Goal: Navigation & Orientation: Find specific page/section

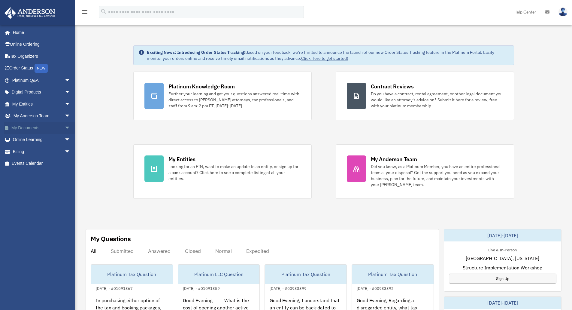
click at [68, 123] on span "arrow_drop_down" at bounding box center [71, 128] width 12 height 12
click at [23, 137] on link "Box" at bounding box center [43, 140] width 71 height 12
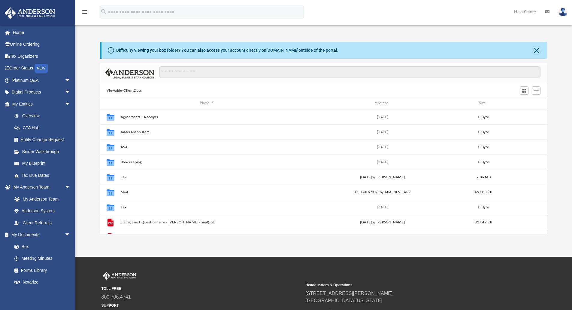
scroll to position [132, 443]
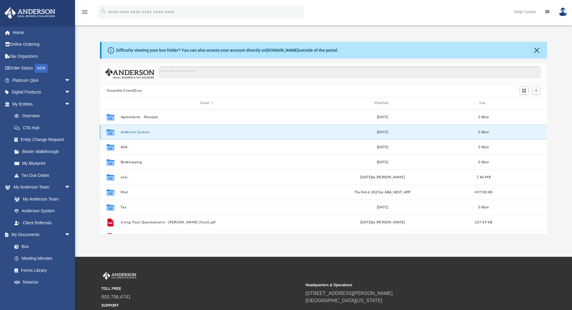
click at [146, 134] on button "Anderson System" at bounding box center [206, 132] width 173 height 4
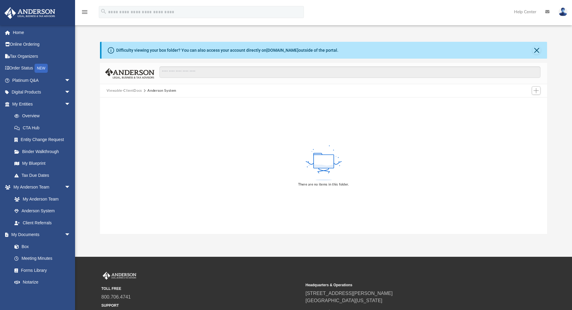
click at [543, 50] on div "Difficulty viewing your box folder? You can also access your account directly o…" at bounding box center [325, 50] width 446 height 17
click at [535, 50] on button "Close" at bounding box center [537, 50] width 8 height 8
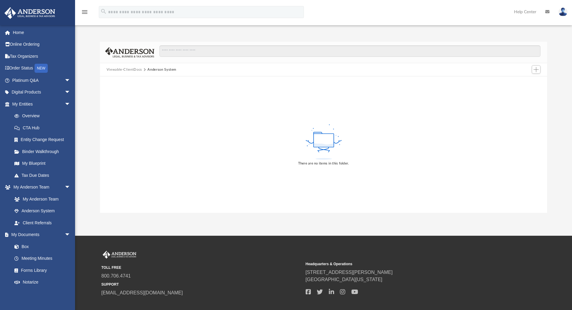
click at [128, 68] on button "Viewable-ClientDocs" at bounding box center [124, 69] width 35 height 5
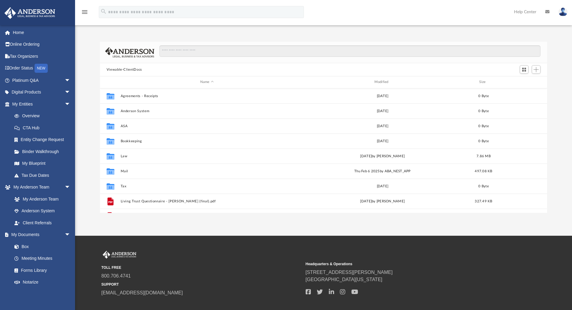
click at [158, 68] on div "Viewable-ClientDocs" at bounding box center [324, 69] width 448 height 13
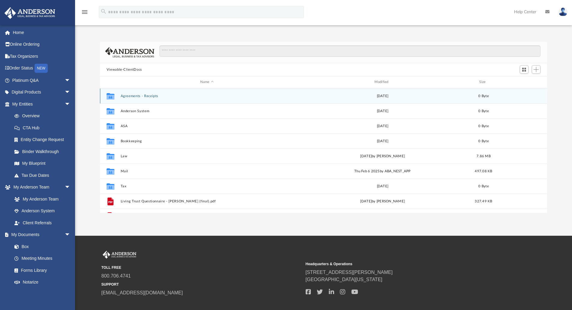
click at [145, 96] on button "Agreements - Receipts" at bounding box center [206, 96] width 173 height 4
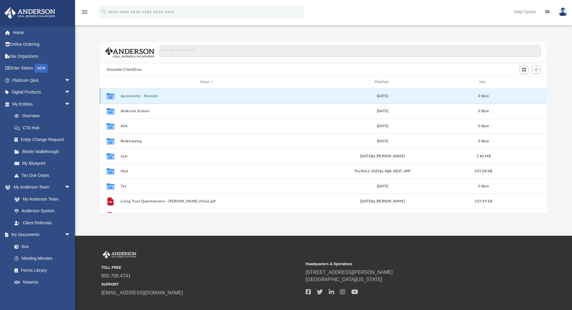
click at [145, 96] on button "Agreements - Receipts" at bounding box center [206, 96] width 173 height 4
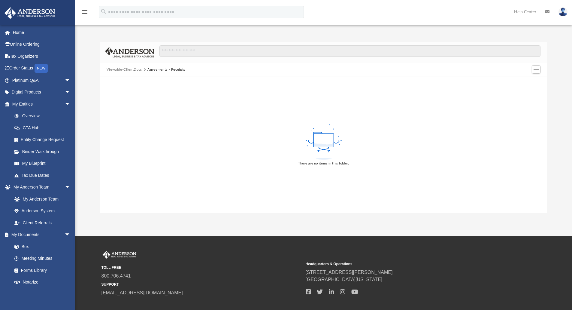
click at [134, 68] on button "Viewable-ClientDocs" at bounding box center [124, 69] width 35 height 5
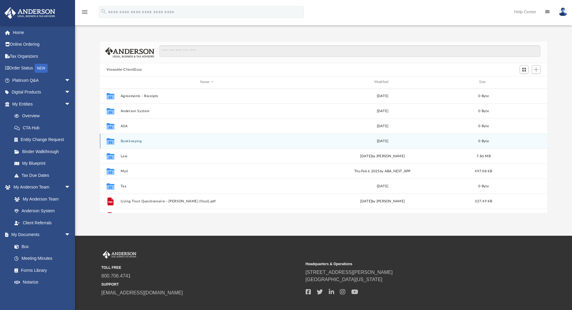
click at [128, 143] on div "Collaborated Folder Bookkeeping [DATE] 0 Byte" at bounding box center [324, 140] width 448 height 15
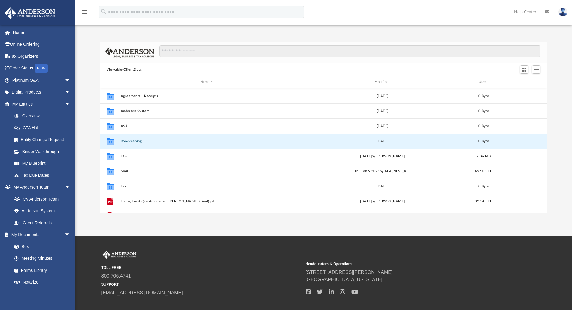
click at [129, 142] on button "Bookkeeping" at bounding box center [206, 141] width 173 height 4
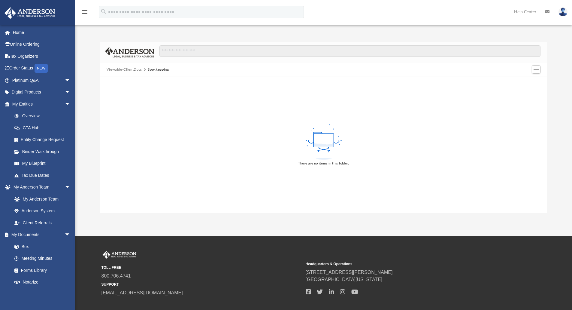
click at [160, 69] on button "Bookkeeping" at bounding box center [158, 69] width 21 height 5
click at [134, 70] on button "Viewable-ClientDocs" at bounding box center [124, 69] width 35 height 5
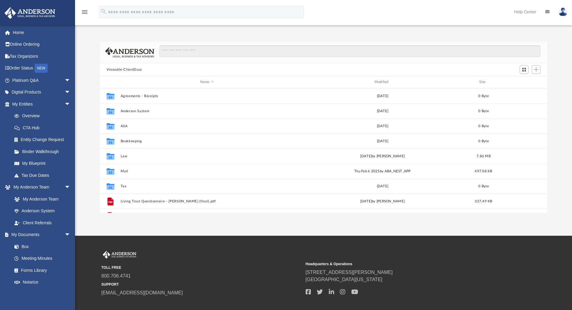
scroll to position [11, 0]
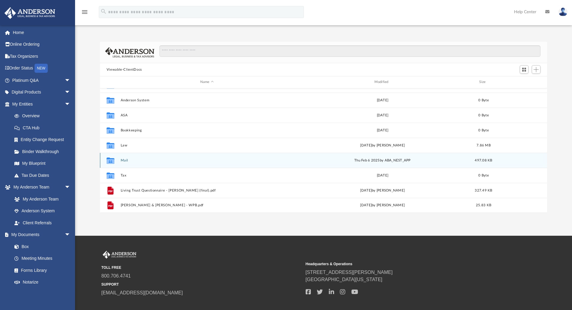
click at [144, 158] on button "Mail" at bounding box center [206, 160] width 173 height 4
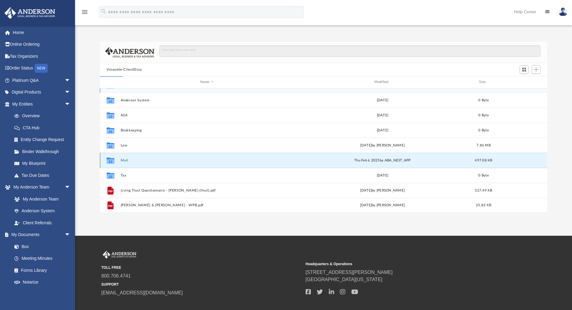
scroll to position [0, 0]
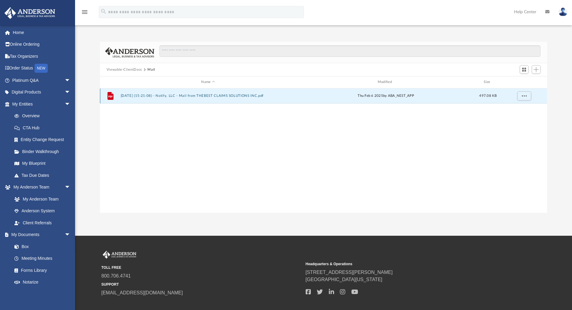
click at [204, 96] on button "[DATE] (15:21:08) - Notify, LLC - Mail from THEBEST CLAIMS SOLUTIONS INC.pdf" at bounding box center [207, 96] width 175 height 4
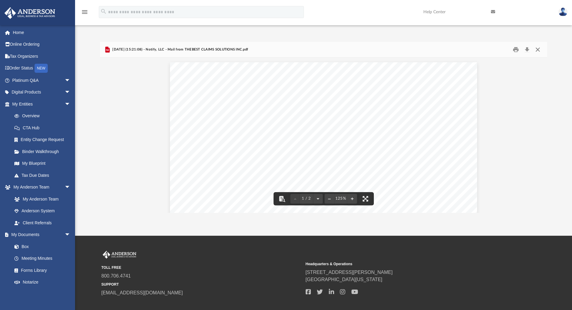
click at [537, 49] on button "Close" at bounding box center [538, 49] width 11 height 9
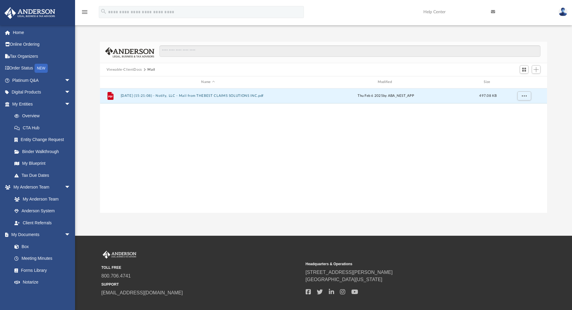
click at [137, 71] on button "Viewable-ClientDocs" at bounding box center [124, 69] width 35 height 5
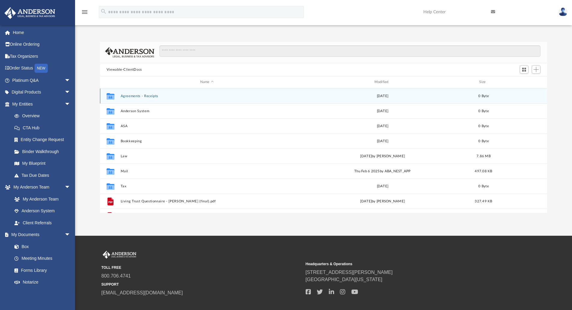
scroll to position [11, 0]
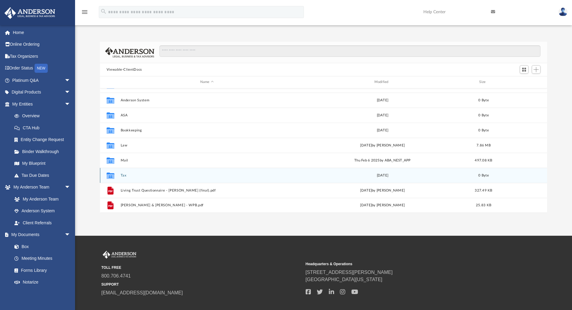
click at [123, 176] on button "Tax" at bounding box center [206, 175] width 173 height 4
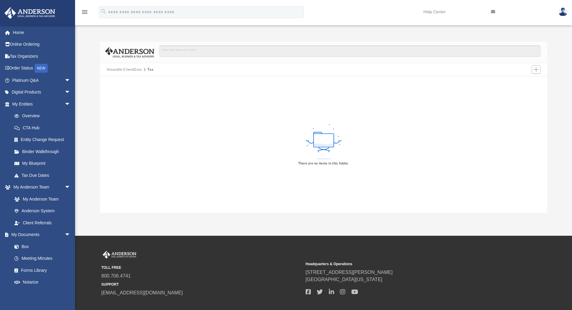
click at [134, 71] on button "Viewable-ClientDocs" at bounding box center [124, 69] width 35 height 5
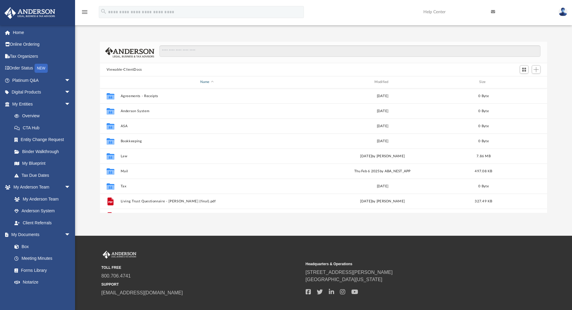
scroll to position [132, 443]
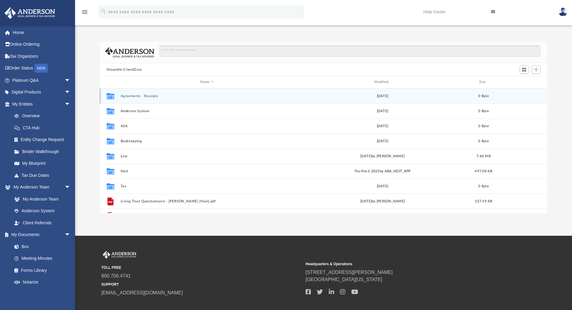
click at [136, 97] on button "Agreements - Receipts" at bounding box center [206, 96] width 173 height 4
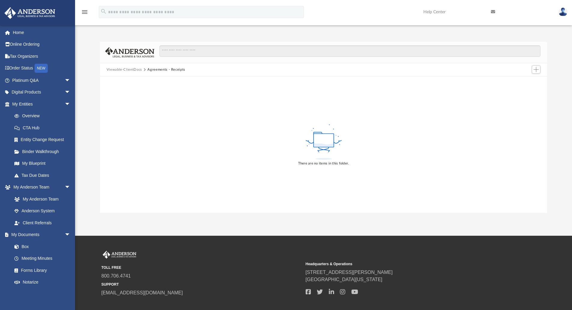
click at [136, 68] on button "Viewable-ClientDocs" at bounding box center [124, 69] width 35 height 5
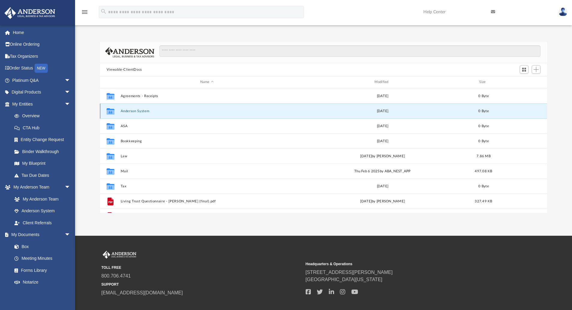
click at [132, 111] on button "Anderson System" at bounding box center [206, 111] width 173 height 4
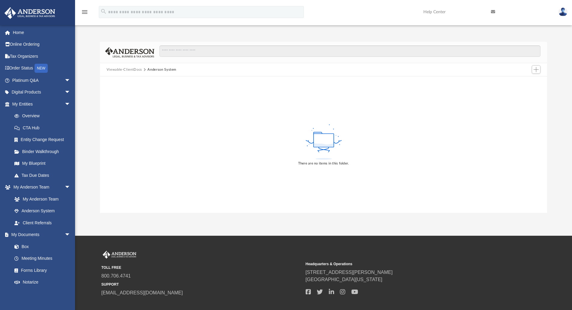
click at [171, 119] on div "There are no items in this folder." at bounding box center [324, 144] width 448 height 136
drag, startPoint x: 171, startPoint y: 119, endPoint x: 160, endPoint y: 110, distance: 13.4
click at [169, 117] on div "There are no items in this folder." at bounding box center [324, 144] width 448 height 136
click at [155, 105] on div "There are no items in this folder." at bounding box center [324, 144] width 448 height 136
click at [137, 69] on button "Viewable-ClientDocs" at bounding box center [124, 69] width 35 height 5
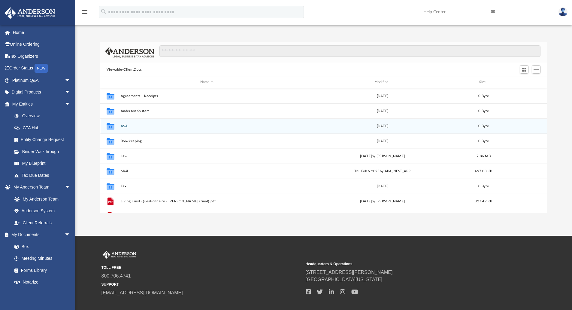
click at [125, 124] on button "ASA" at bounding box center [206, 126] width 173 height 4
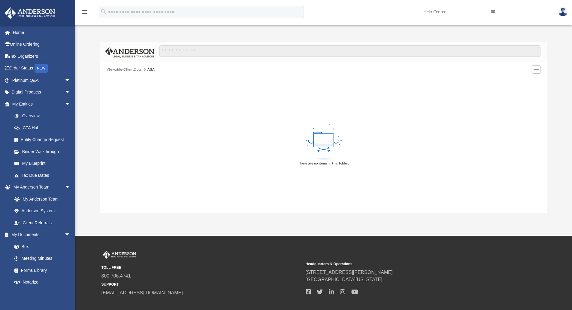
click at [130, 69] on button "Viewable-ClientDocs" at bounding box center [124, 69] width 35 height 5
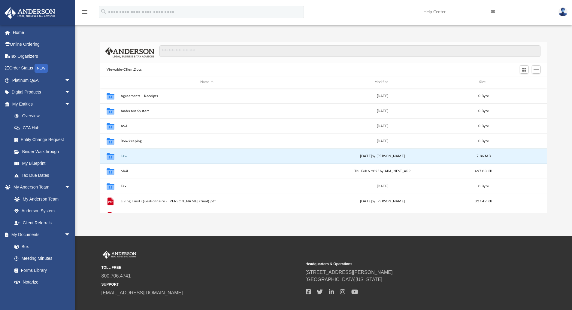
click at [124, 156] on button "Law" at bounding box center [206, 156] width 173 height 4
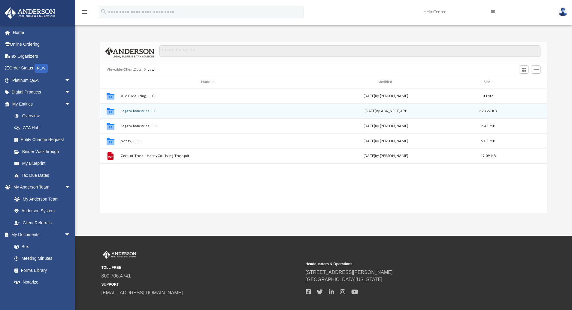
click at [141, 111] on button "Legato Industries LLC" at bounding box center [207, 111] width 175 height 4
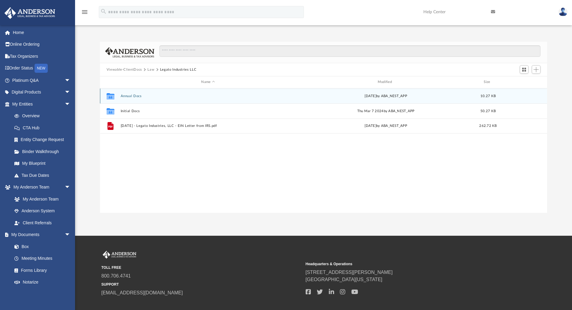
click at [134, 94] on button "Annual Docs" at bounding box center [207, 96] width 175 height 4
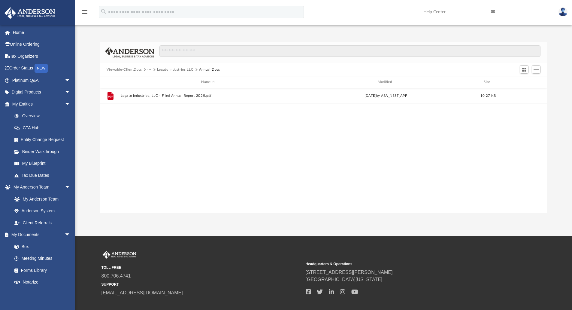
click at [179, 71] on button "Legato Industries LLC" at bounding box center [175, 69] width 37 height 5
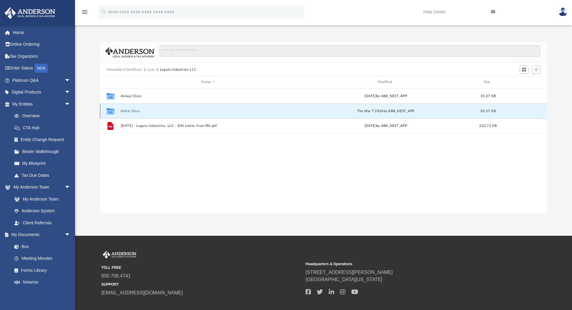
click at [129, 112] on button "Initial Docs" at bounding box center [207, 111] width 175 height 4
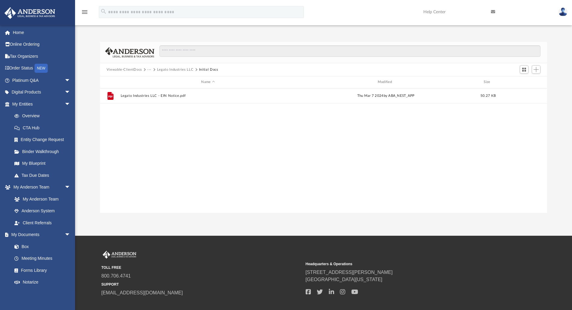
click at [178, 66] on div "Viewable-ClientDocs ··· Legato Industries LLC Initial Docs" at bounding box center [324, 69] width 448 height 13
click at [179, 70] on button "Legato Industries LLC" at bounding box center [175, 69] width 37 height 5
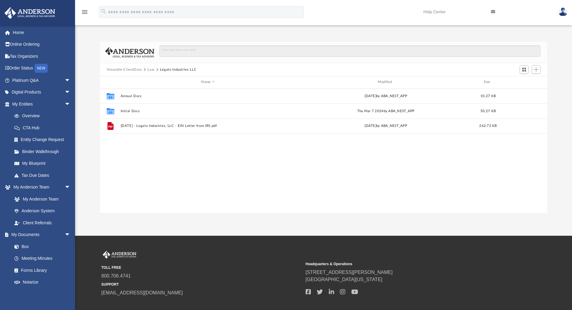
click at [148, 69] on button "Law" at bounding box center [151, 69] width 7 height 5
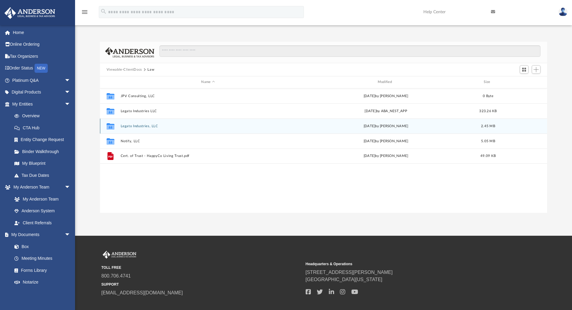
click at [137, 125] on button "Legato Industries, LLC" at bounding box center [207, 126] width 175 height 4
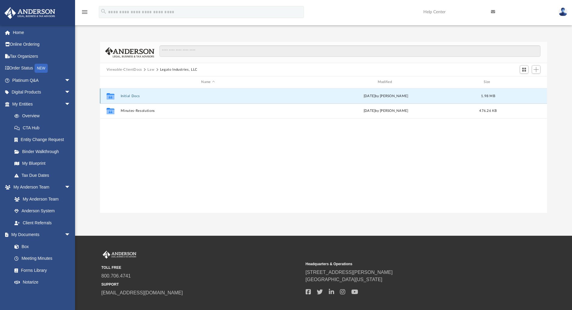
click at [133, 94] on button "Initial Docs" at bounding box center [207, 96] width 175 height 4
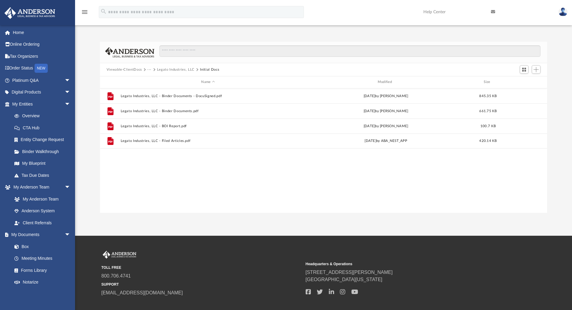
click at [186, 69] on button "Legato Industries, LLC" at bounding box center [176, 69] width 38 height 5
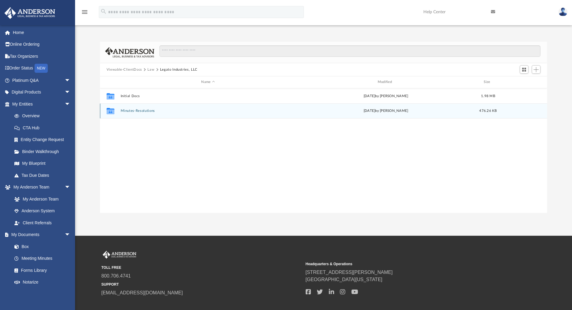
click at [141, 110] on button "Minutes-Resolutions" at bounding box center [207, 111] width 175 height 4
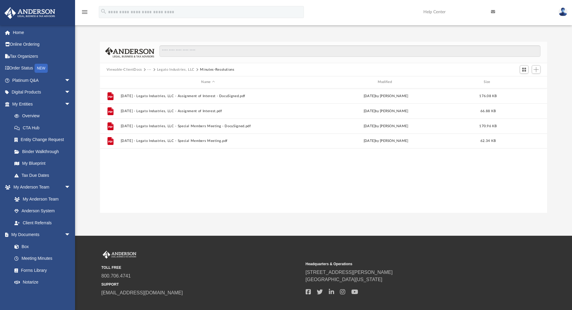
click at [180, 70] on button "Legato Industries, LLC" at bounding box center [176, 69] width 38 height 5
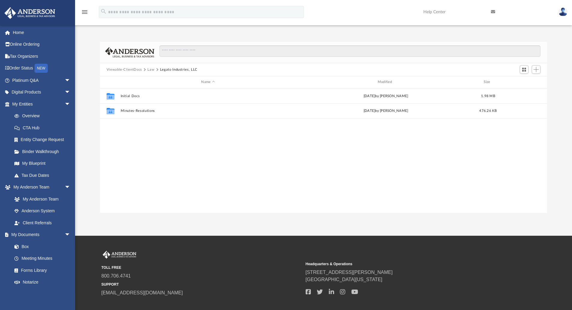
click at [129, 69] on button "Viewable-ClientDocs" at bounding box center [124, 69] width 35 height 5
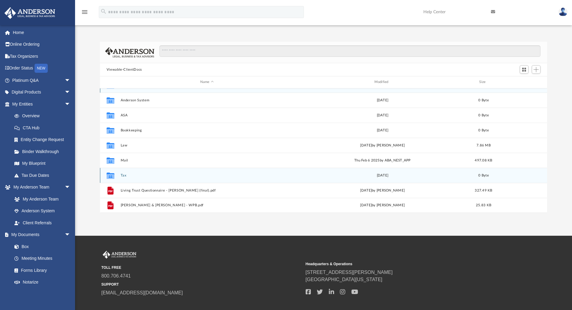
scroll to position [0, 0]
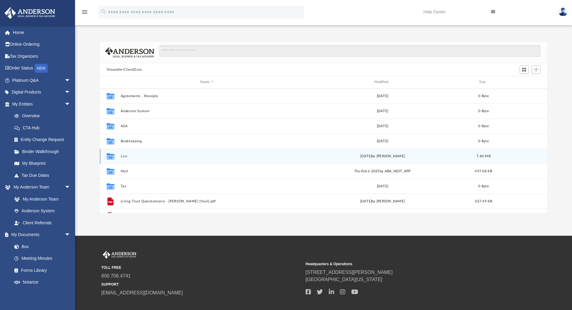
click at [119, 154] on div "Collaborated Folder Law [DATE] by [PERSON_NAME] 7.86 MB" at bounding box center [324, 155] width 448 height 15
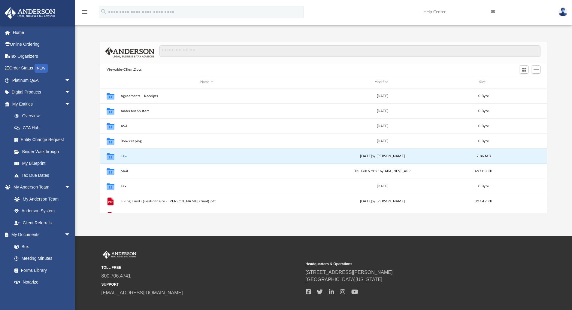
click at [124, 157] on button "Law" at bounding box center [206, 156] width 173 height 4
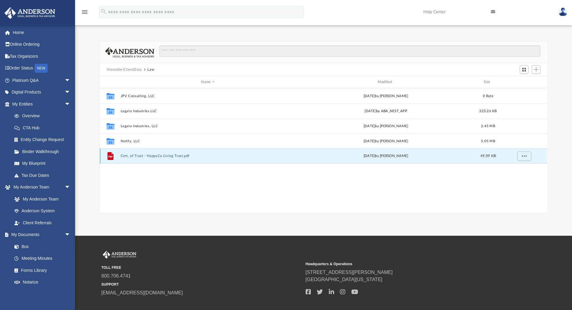
click at [168, 155] on button "Cert. of Trust - HappyCo Living Trust.pdf" at bounding box center [207, 156] width 175 height 4
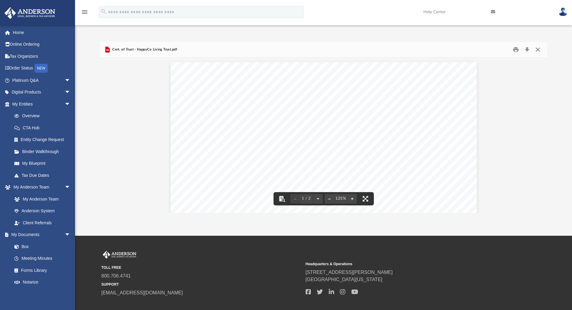
click at [538, 50] on button "Close" at bounding box center [538, 49] width 11 height 9
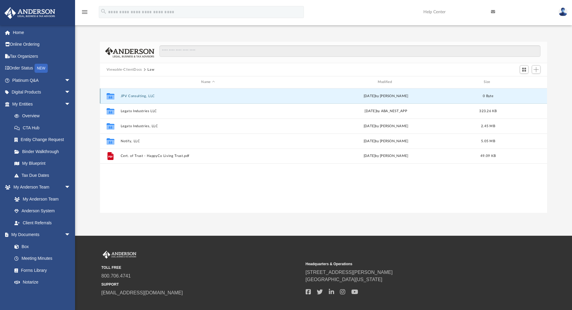
click at [141, 96] on button "JPV Consulting, LLC" at bounding box center [207, 96] width 175 height 4
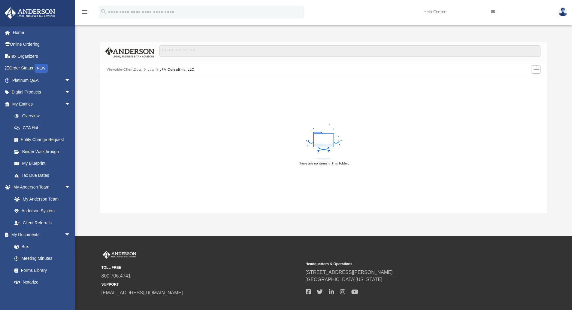
click at [150, 70] on button "Law" at bounding box center [151, 69] width 7 height 5
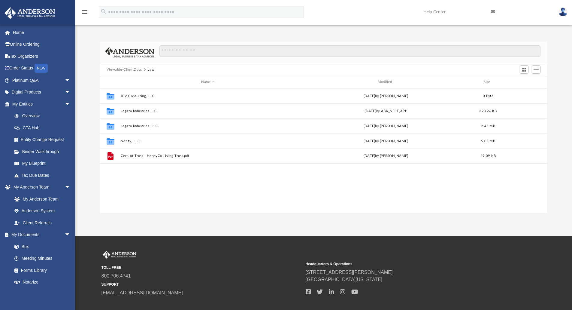
scroll to position [132, 443]
click at [44, 193] on link "My Anderson Team" at bounding box center [43, 199] width 71 height 12
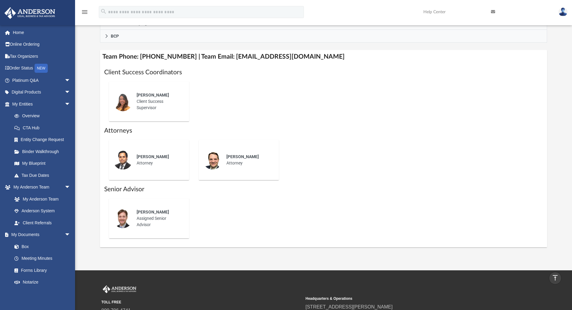
scroll to position [87, 0]
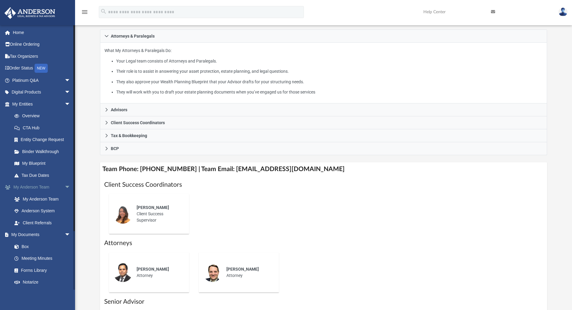
click at [65, 187] on span "arrow_drop_down" at bounding box center [71, 187] width 12 height 12
click at [65, 198] on span "arrow_drop_down" at bounding box center [71, 199] width 12 height 12
click at [65, 187] on span "arrow_drop_up" at bounding box center [71, 187] width 12 height 12
click at [65, 187] on span "arrow_drop_down" at bounding box center [71, 187] width 12 height 12
click at [65, 210] on span "arrow_drop_down" at bounding box center [71, 211] width 12 height 12
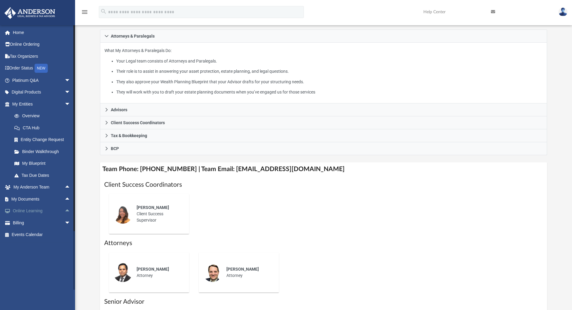
click at [65, 210] on span "arrow_drop_up" at bounding box center [71, 211] width 12 height 12
click at [65, 199] on span "arrow_drop_up" at bounding box center [71, 199] width 12 height 12
click at [65, 187] on span "arrow_drop_up" at bounding box center [71, 187] width 12 height 12
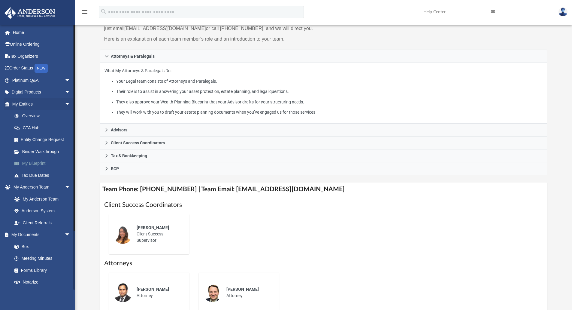
scroll to position [57, 0]
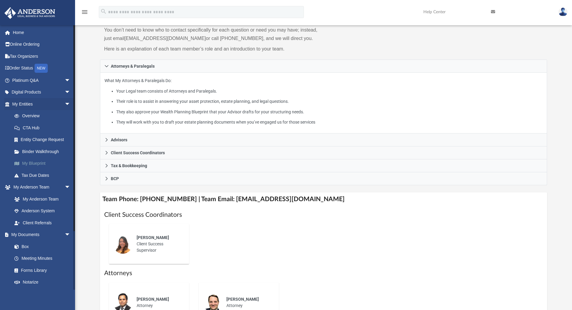
click at [35, 163] on link "My Blueprint" at bounding box center [43, 163] width 71 height 12
